Goal: Task Accomplishment & Management: Manage account settings

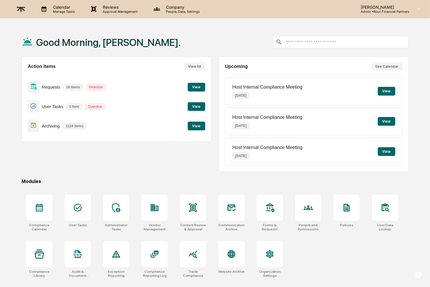
click at [390, 8] on p "[PERSON_NAME]" at bounding box center [382, 7] width 53 height 5
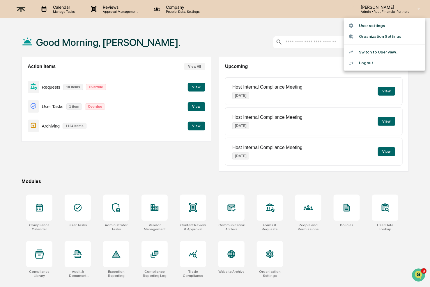
click at [168, 11] on div at bounding box center [215, 143] width 430 height 287
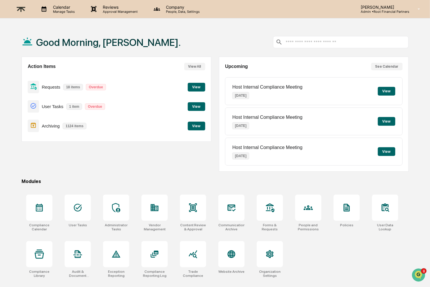
click at [182, 9] on p "Company" at bounding box center [181, 7] width 41 height 5
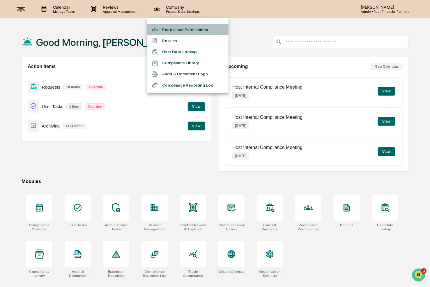
click at [202, 29] on li "People and Permissions" at bounding box center [187, 29] width 81 height 11
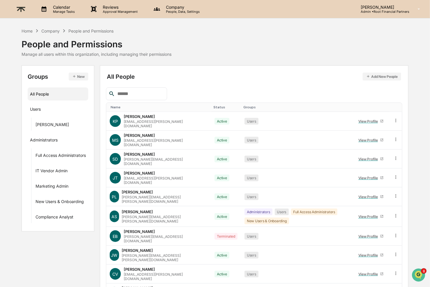
click at [141, 93] on input "text" at bounding box center [139, 94] width 49 height 8
type input "****"
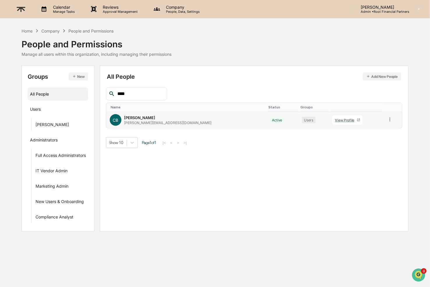
click at [388, 119] on icon at bounding box center [390, 120] width 6 height 6
click at [370, 163] on div "Reset Password" at bounding box center [364, 164] width 48 height 7
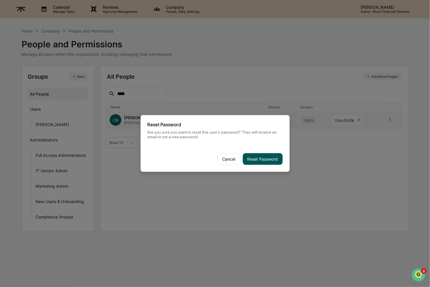
click at [267, 159] on button "Reset Password" at bounding box center [263, 160] width 40 height 12
